Goal: Check status: Check status

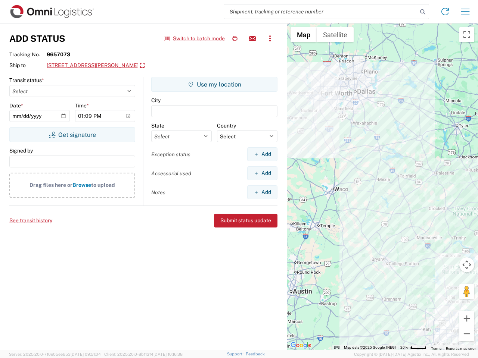
click at [321, 12] on input "search" at bounding box center [320, 11] width 193 height 14
click at [423, 12] on icon at bounding box center [422, 12] width 10 height 10
click at [445, 12] on icon at bounding box center [445, 12] width 12 height 12
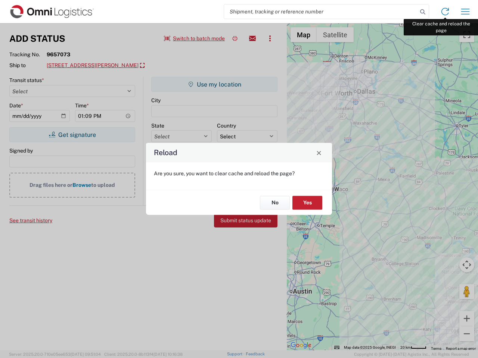
click at [465, 12] on div "Reload Are you sure, you want to clear cache and reload the page? No Yes" at bounding box center [239, 179] width 478 height 358
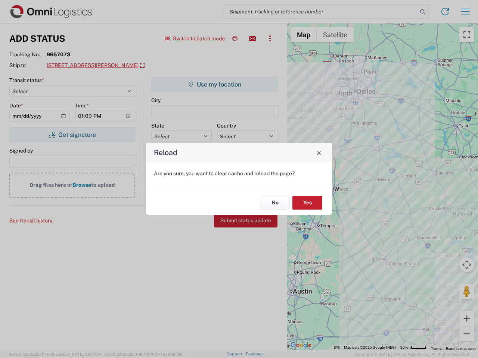
click at [194, 38] on div "Reload Are you sure, you want to clear cache and reload the page? No Yes" at bounding box center [239, 179] width 478 height 358
click at [235, 38] on div "Reload Are you sure, you want to clear cache and reload the page? No Yes" at bounding box center [239, 179] width 478 height 358
click at [252, 38] on div "Reload Are you sure, you want to clear cache and reload the page? No Yes" at bounding box center [239, 179] width 478 height 358
click at [270, 38] on div "Reload Are you sure, you want to clear cache and reload the page? No Yes" at bounding box center [239, 179] width 478 height 358
click at [116, 66] on div "Reload Are you sure, you want to clear cache and reload the page? No Yes" at bounding box center [239, 179] width 478 height 358
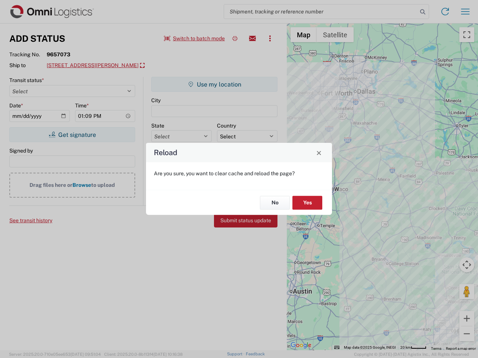
click at [72, 135] on div "Reload Are you sure, you want to clear cache and reload the page? No Yes" at bounding box center [239, 179] width 478 height 358
